Goal: Obtain resource: Download file/media

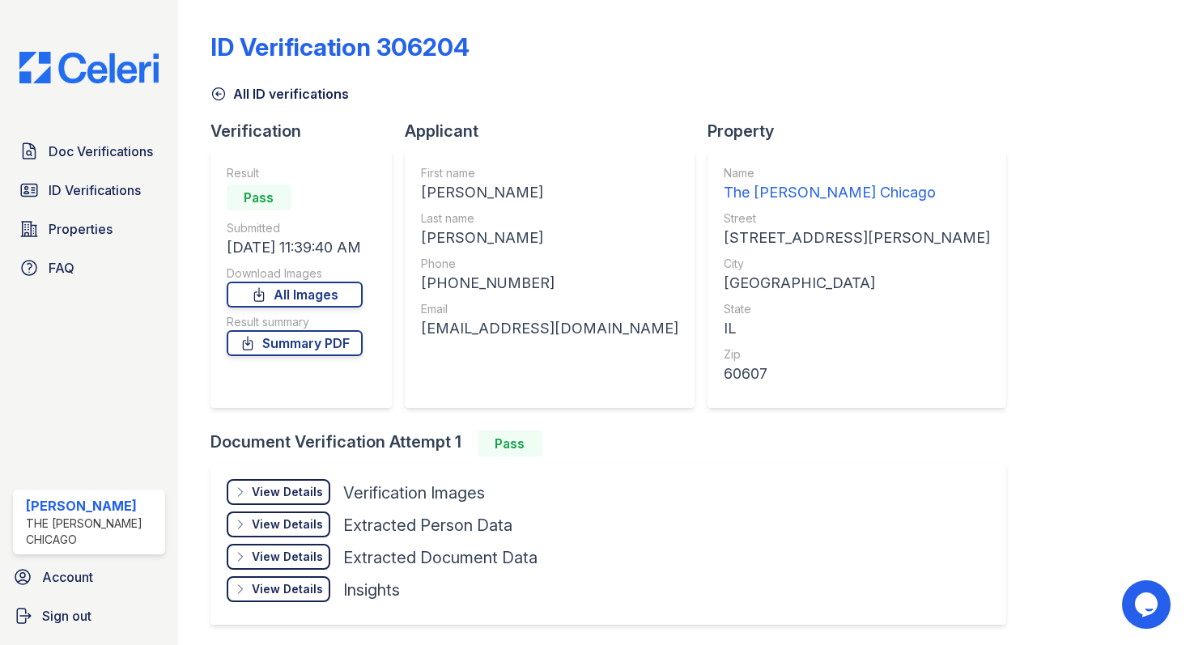
scroll to position [57, 0]
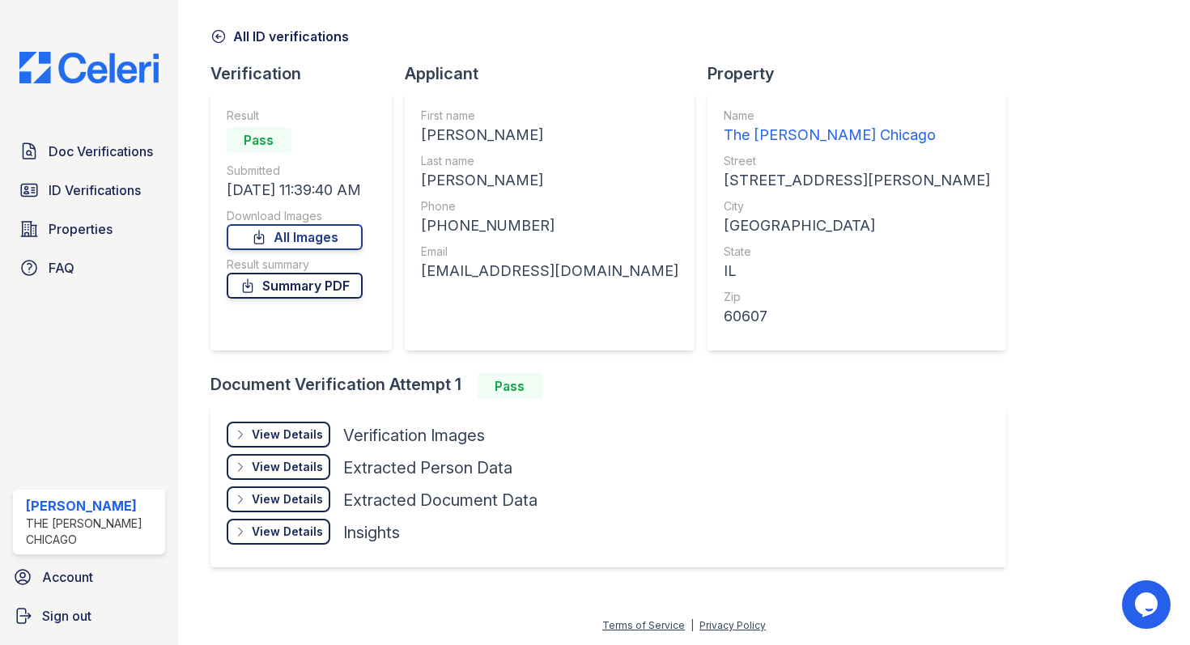
click at [308, 287] on link "Summary PDF" at bounding box center [295, 286] width 136 height 26
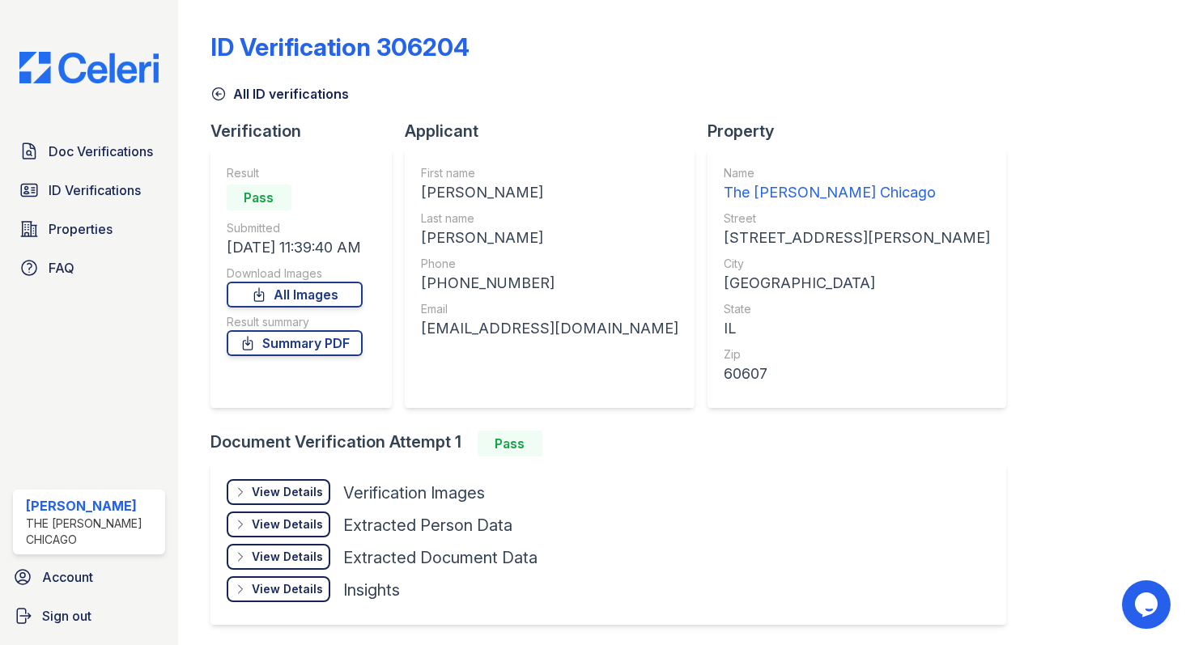
click at [252, 95] on link "All ID verifications" at bounding box center [280, 93] width 138 height 19
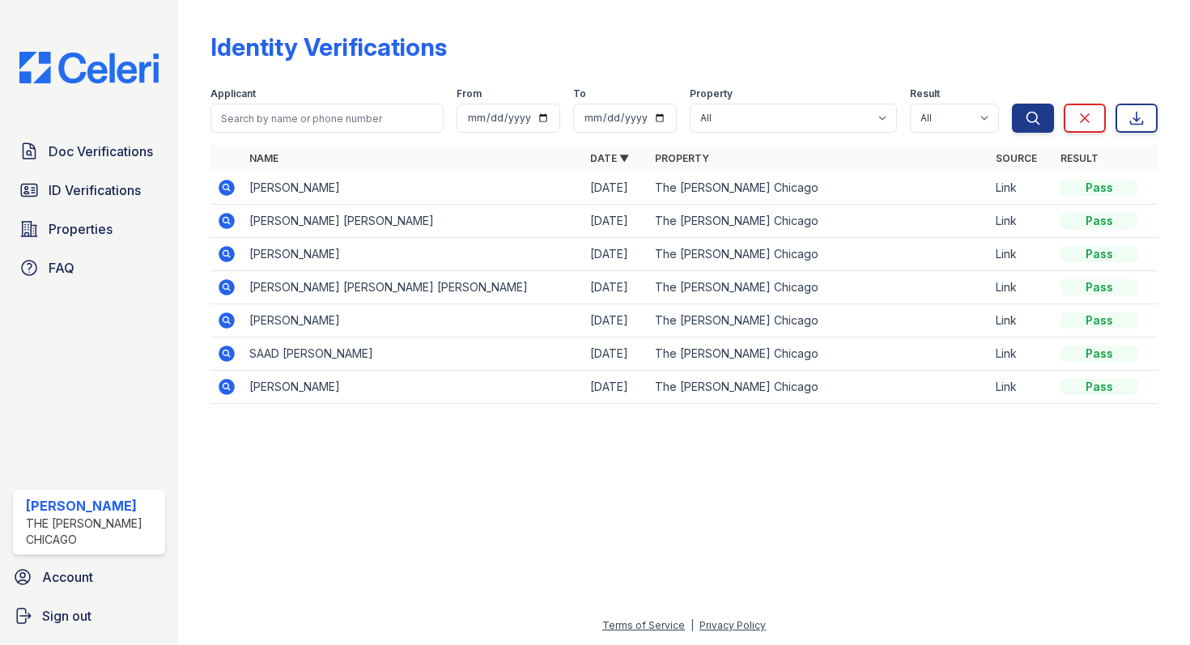
click at [223, 222] on icon at bounding box center [226, 220] width 19 height 19
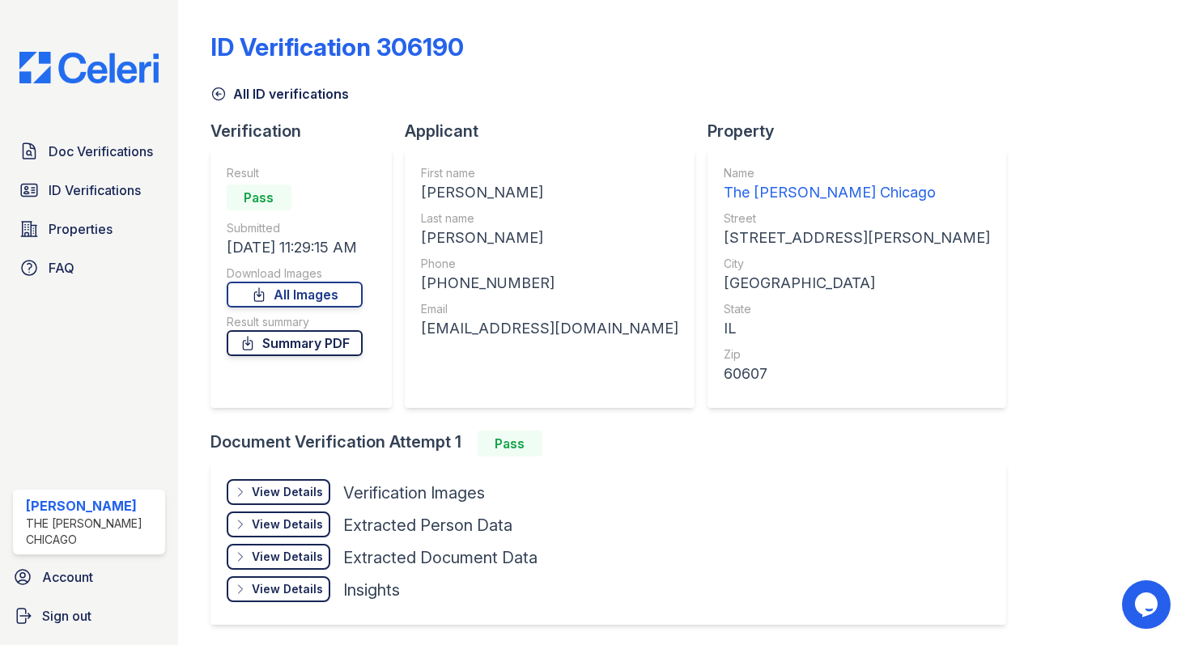
click at [295, 342] on link "Summary PDF" at bounding box center [295, 343] width 136 height 26
